Goal: Information Seeking & Learning: Learn about a topic

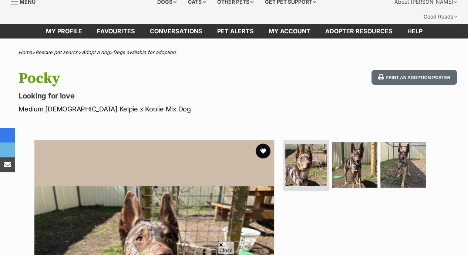
scroll to position [91, 0]
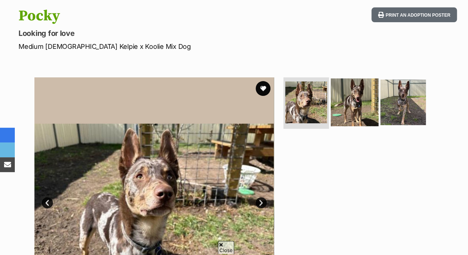
click at [344, 96] on img at bounding box center [354, 102] width 48 height 48
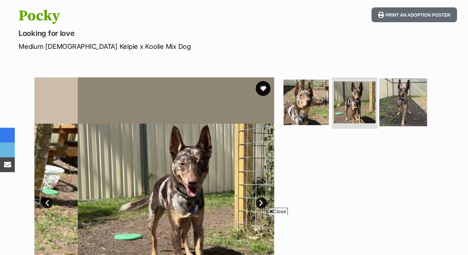
scroll to position [0, 0]
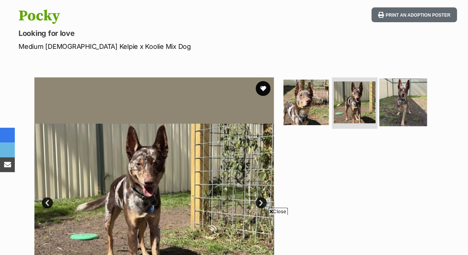
click at [410, 86] on img at bounding box center [403, 102] width 48 height 48
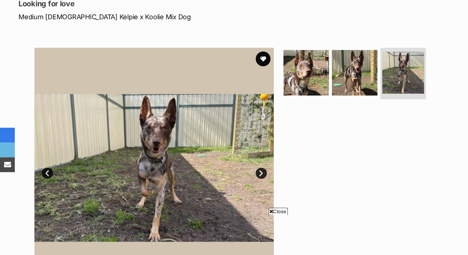
scroll to position [121, 0]
click at [262, 51] on button "favourite" at bounding box center [263, 59] width 16 height 16
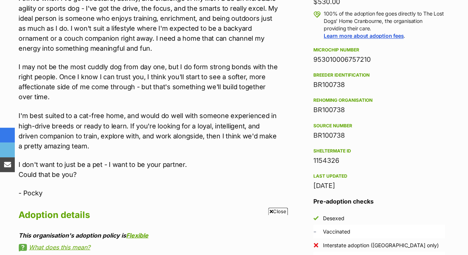
scroll to position [583, 0]
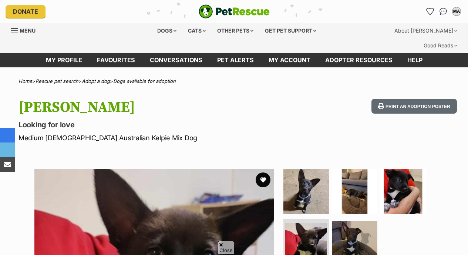
scroll to position [75, 0]
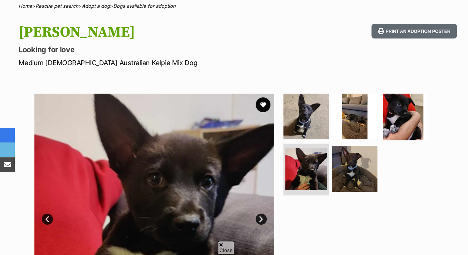
click at [400, 99] on img at bounding box center [403, 116] width 48 height 48
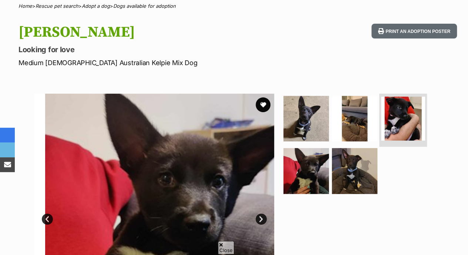
scroll to position [0, 0]
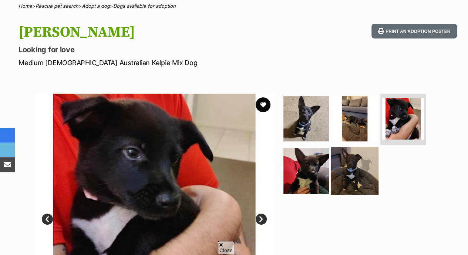
click at [353, 169] on img at bounding box center [354, 171] width 48 height 48
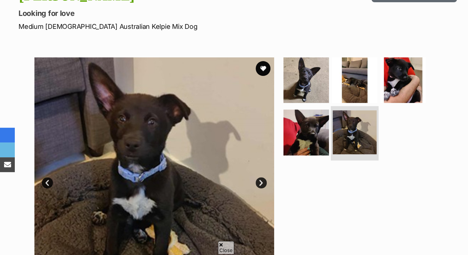
scroll to position [112, 0]
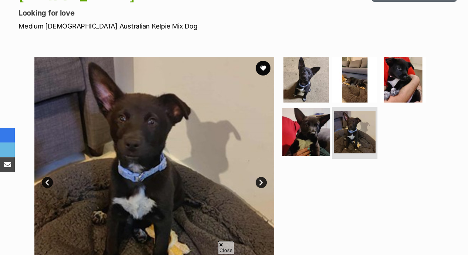
click at [313, 128] on img at bounding box center [306, 132] width 48 height 48
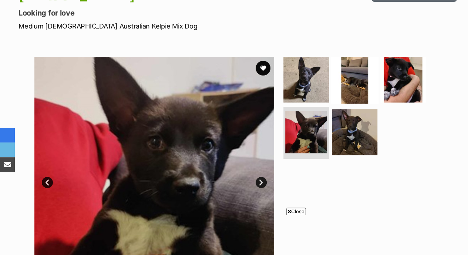
click at [346, 86] on img at bounding box center [354, 79] width 48 height 48
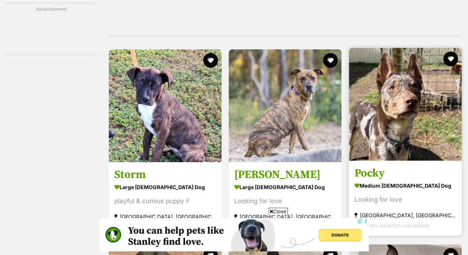
scroll to position [3055, 0]
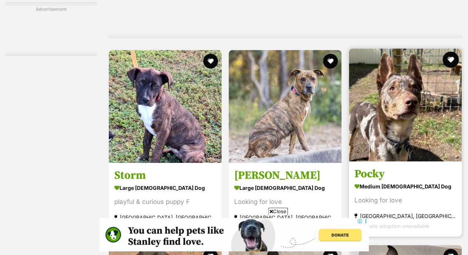
click at [450, 51] on button "favourite" at bounding box center [450, 59] width 16 height 16
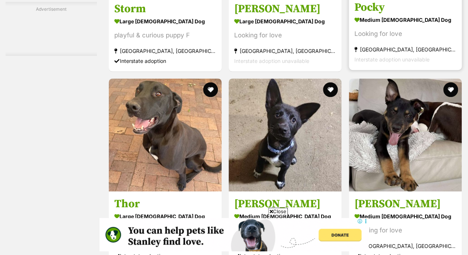
scroll to position [3234, 0]
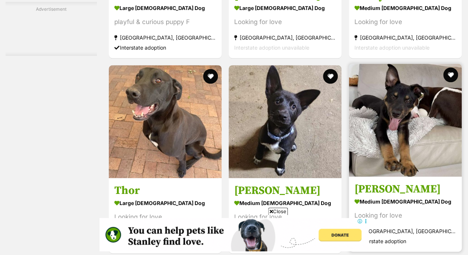
click at [424, 116] on img at bounding box center [405, 120] width 113 height 113
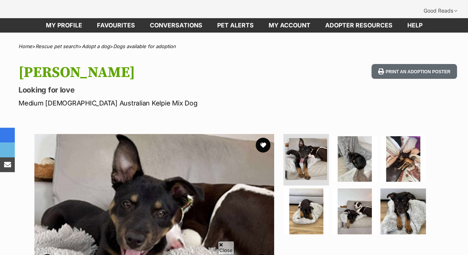
scroll to position [34, 0]
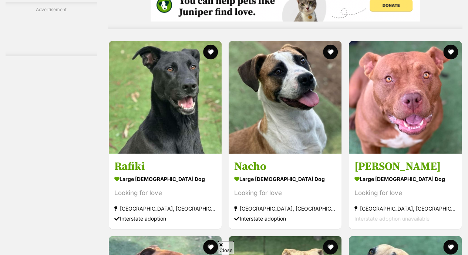
scroll to position [2164, 0]
